Goal: Task Accomplishment & Management: Complete application form

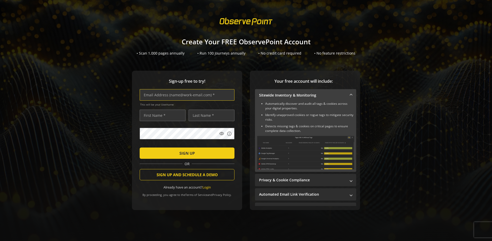
click at [186, 95] on input "text" at bounding box center [187, 95] width 95 height 12
type input "[EMAIL_ADDRESS][DOMAIN_NAME]"
click at [161, 115] on input "text" at bounding box center [163, 116] width 46 height 12
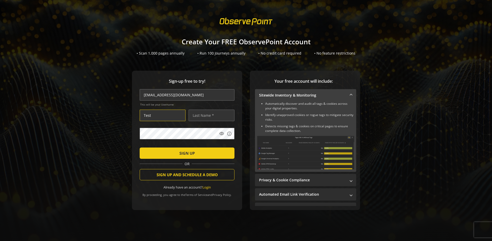
type input "Test"
click at [210, 115] on input "text" at bounding box center [212, 116] width 46 height 12
type input "User"
click at [186, 153] on span "SIGN UP" at bounding box center [186, 153] width 15 height 9
